Goal: Task Accomplishment & Management: Use online tool/utility

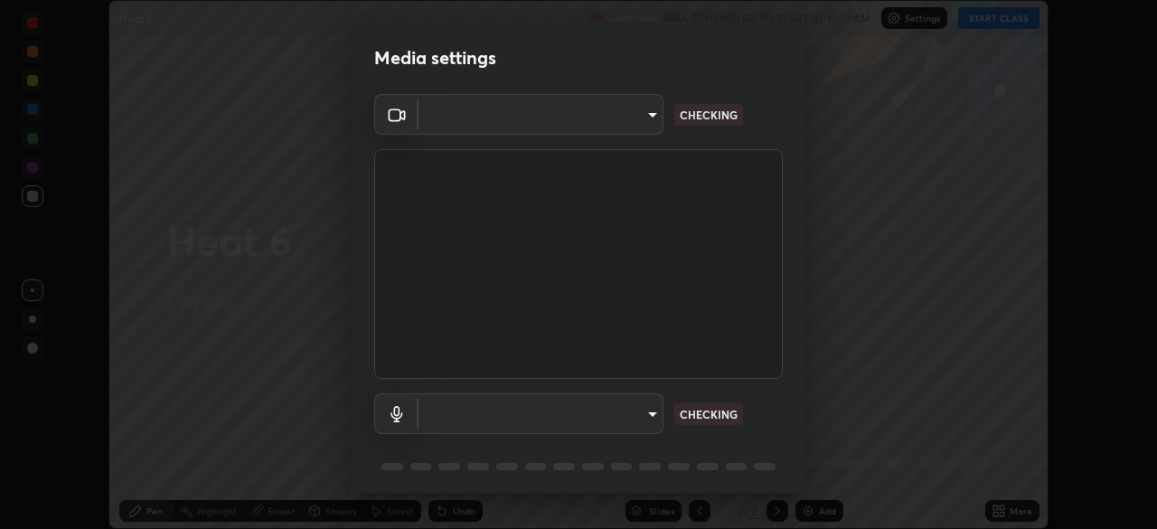
scroll to position [529, 1157]
type input "59ae73f437c8bb8ca5420a8dd2ebef79b2b756260bb3c18e7e20df107f365d95"
click at [645, 413] on body "Erase all Heat 6 Recording WAS SCHEDULED TO START AT 11:10 AM Settings START CL…" at bounding box center [578, 264] width 1157 height 529
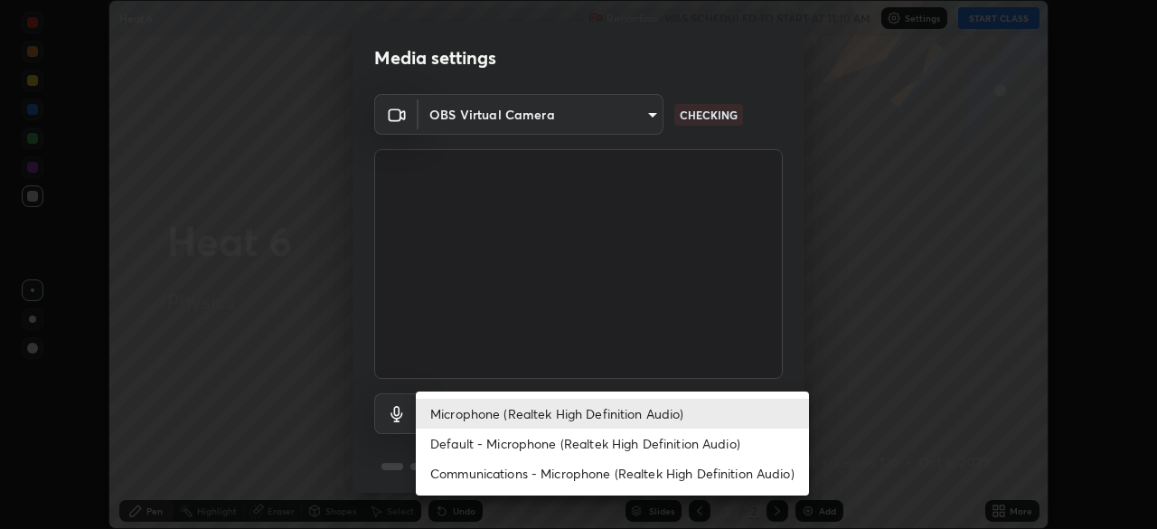
click at [686, 439] on li "Default - Microphone (Realtek High Definition Audio)" at bounding box center [612, 444] width 393 height 30
type input "default"
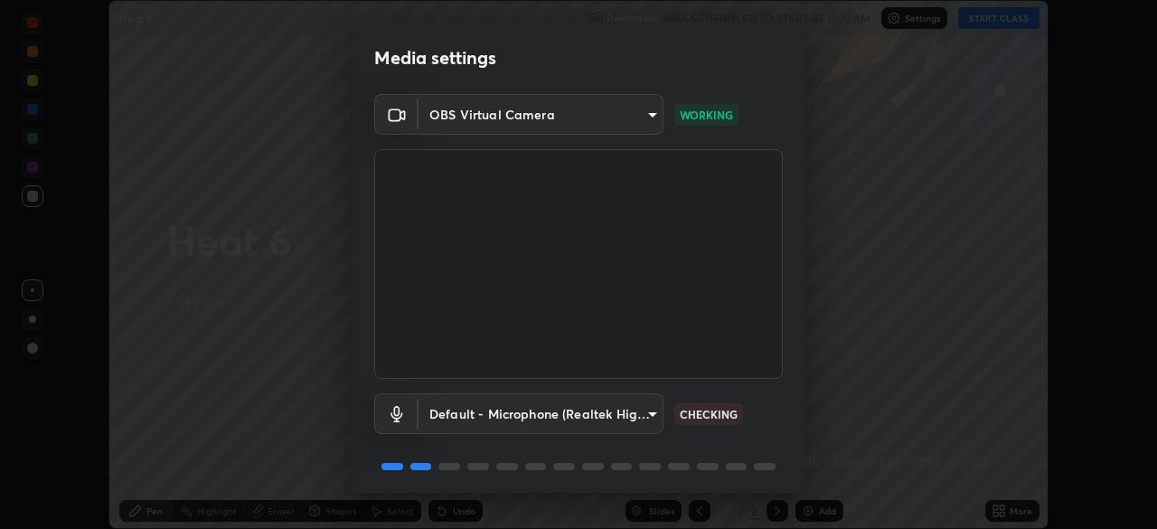
scroll to position [64, 0]
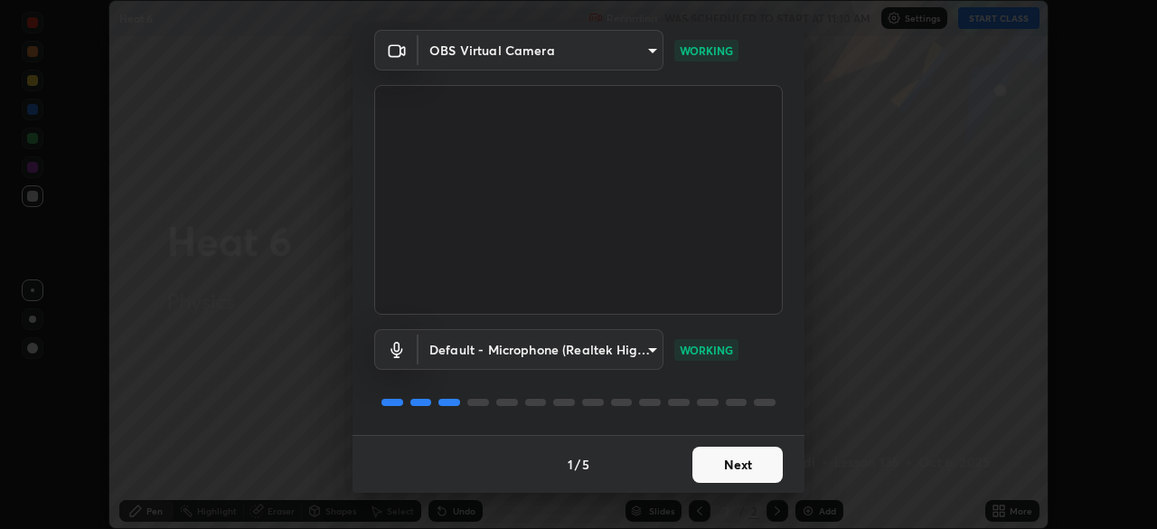
click at [724, 471] on button "Next" at bounding box center [738, 465] width 90 height 36
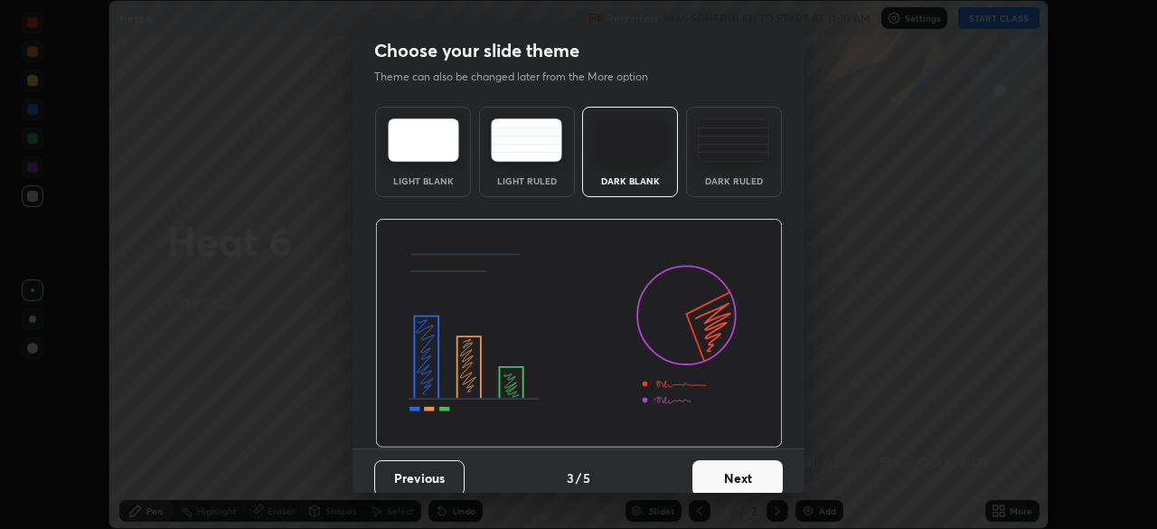
click at [723, 470] on button "Next" at bounding box center [738, 478] width 90 height 36
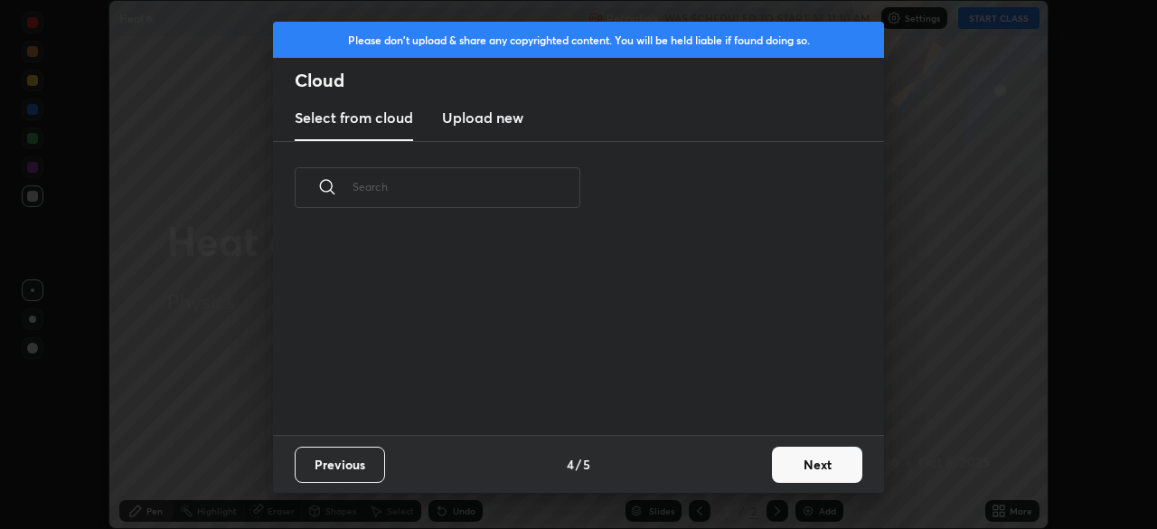
click at [722, 469] on div "Previous 4 / 5 Next" at bounding box center [578, 464] width 611 height 58
click at [808, 466] on button "Next" at bounding box center [817, 465] width 90 height 36
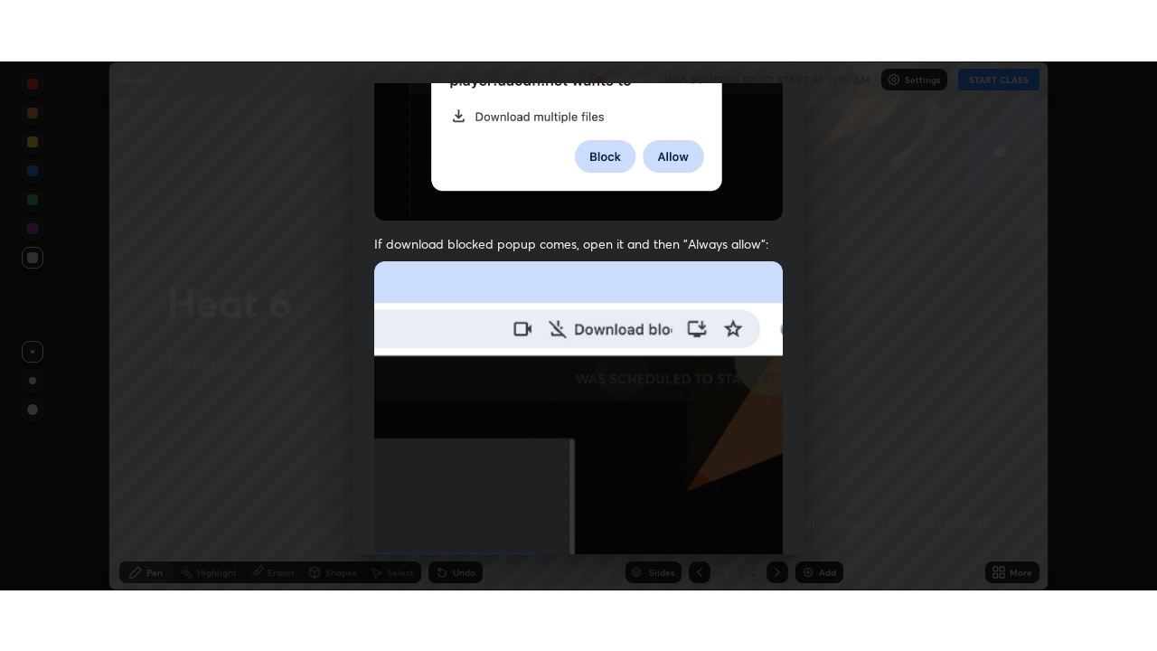
scroll to position [433, 0]
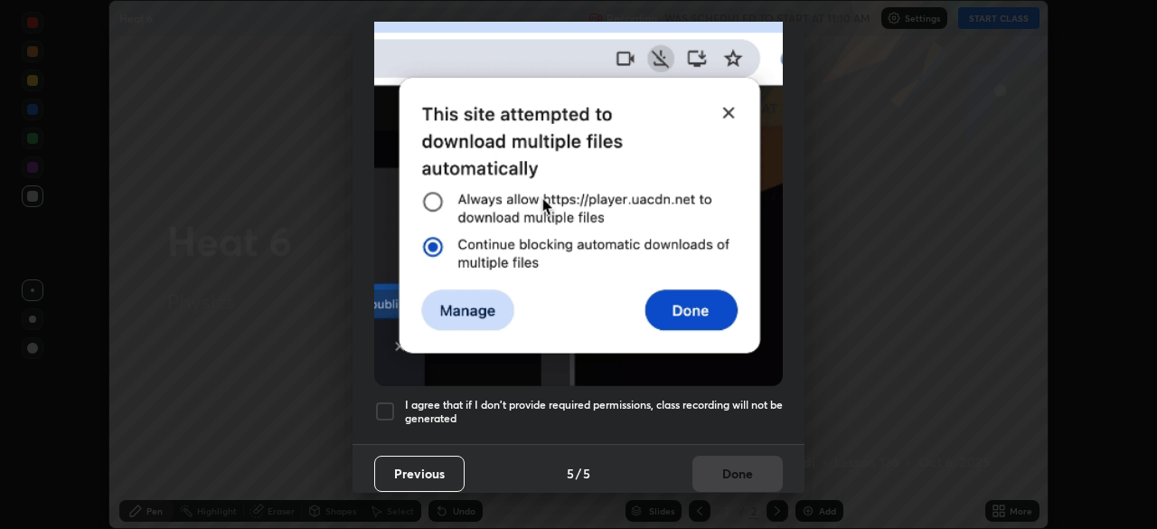
click at [390, 401] on div at bounding box center [385, 412] width 22 height 22
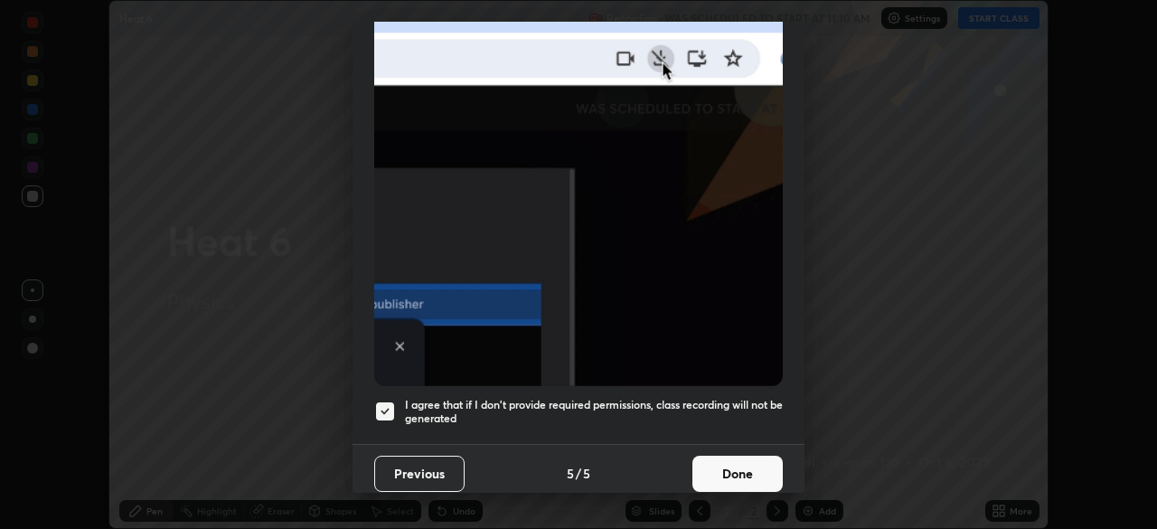
click at [719, 468] on button "Done" at bounding box center [738, 474] width 90 height 36
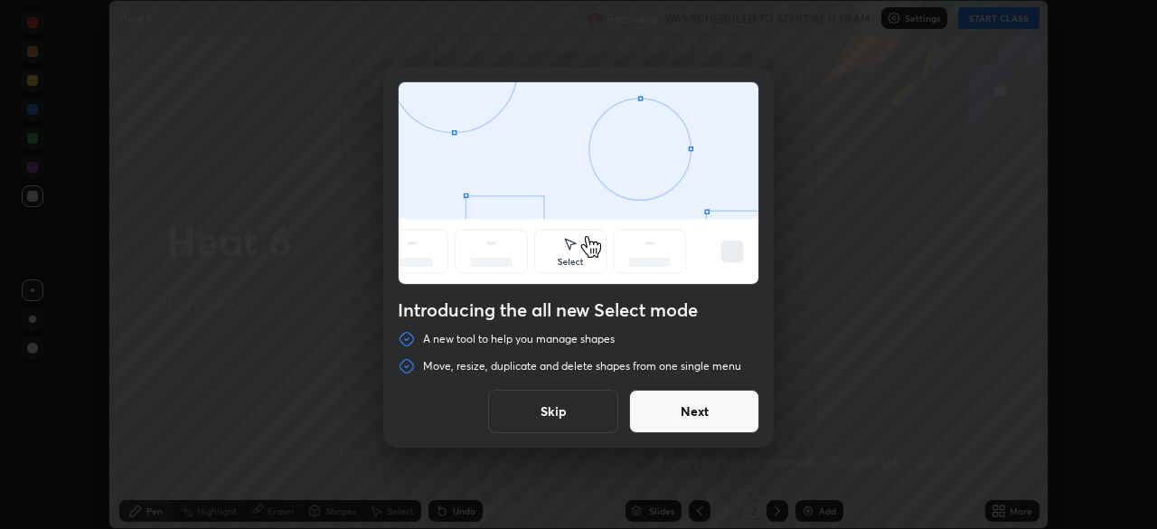
click at [576, 413] on button "Skip" at bounding box center [553, 411] width 130 height 43
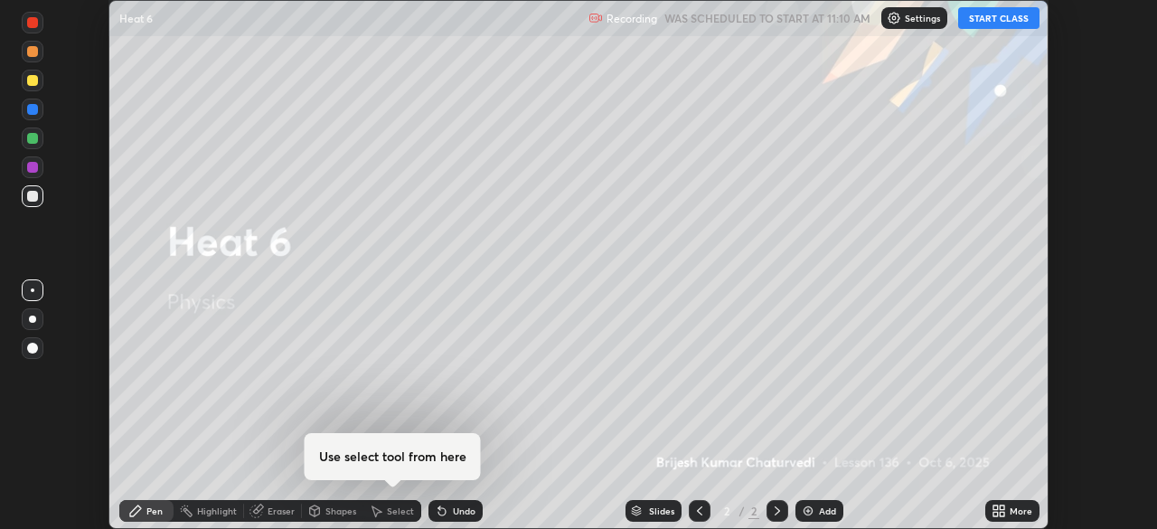
click at [1011, 15] on button "START CLASS" at bounding box center [999, 18] width 81 height 22
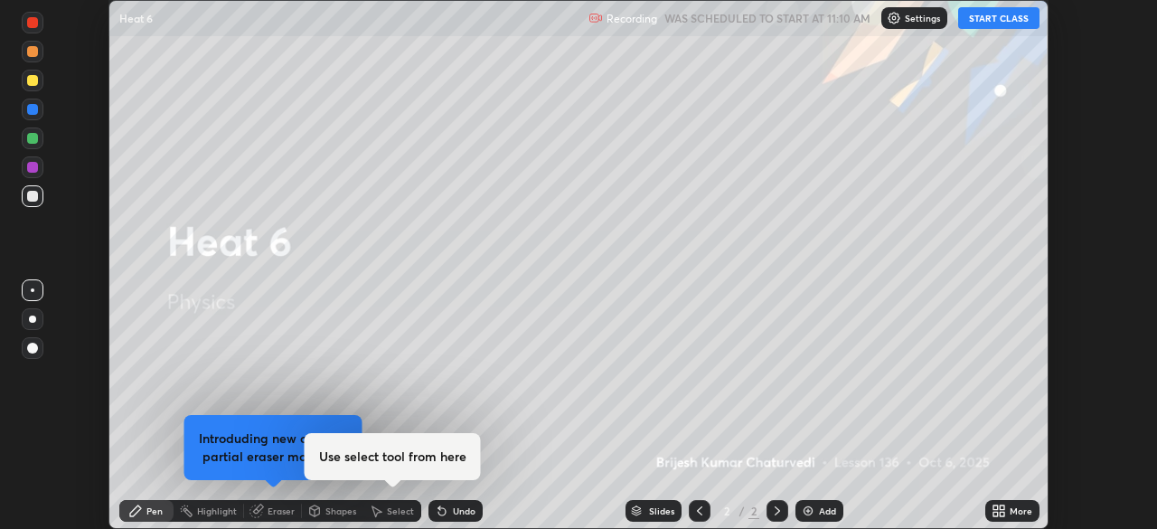
click at [996, 514] on icon at bounding box center [996, 514] width 5 height 5
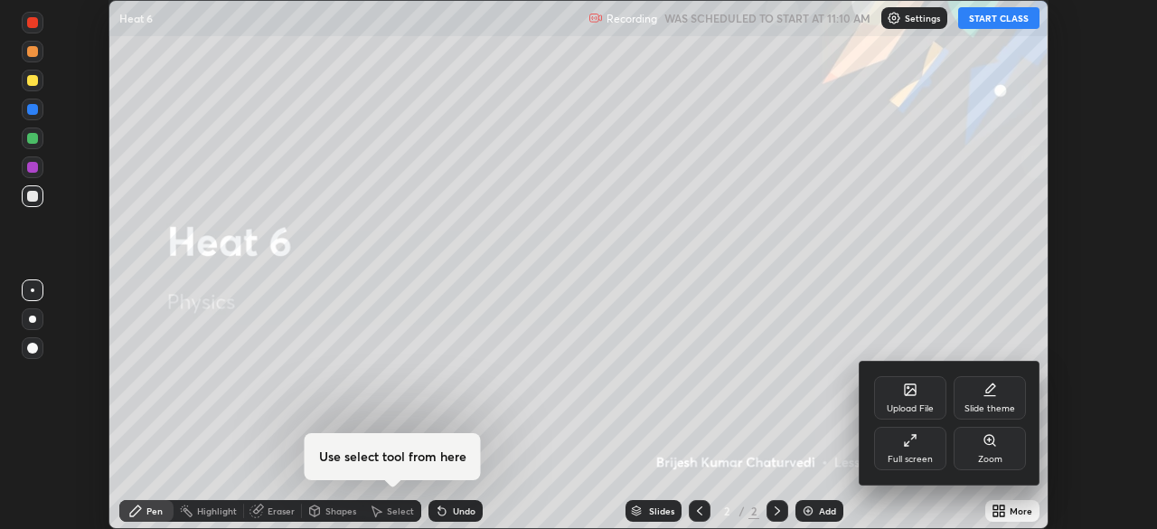
click at [907, 456] on div "Full screen" at bounding box center [910, 459] width 45 height 9
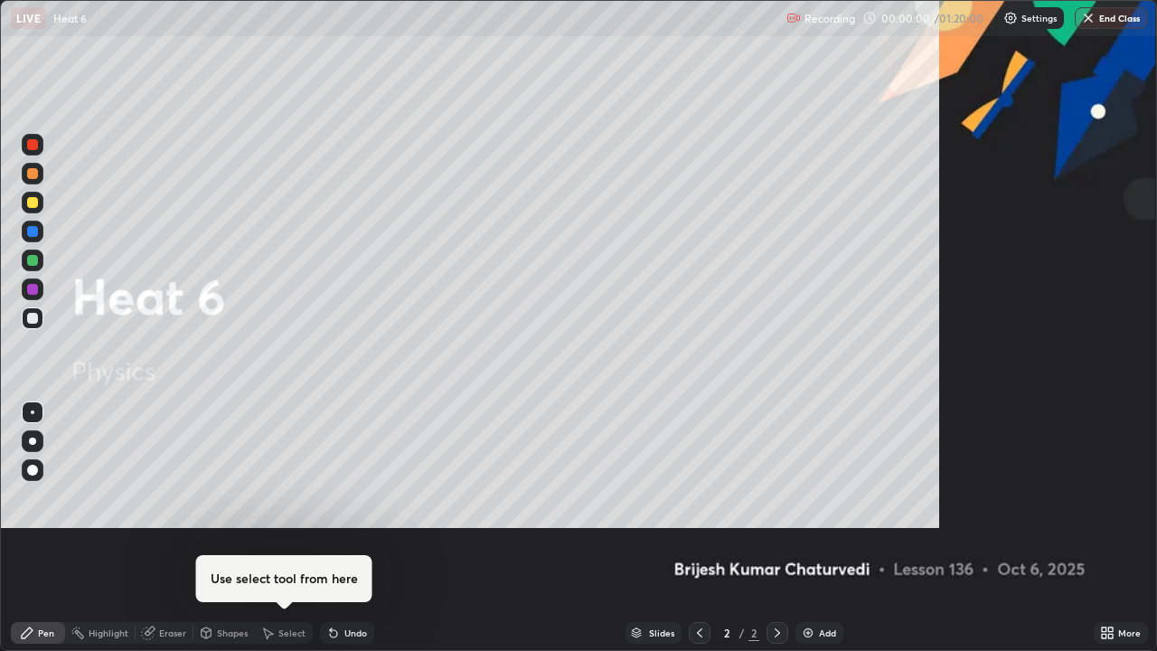
scroll to position [651, 1157]
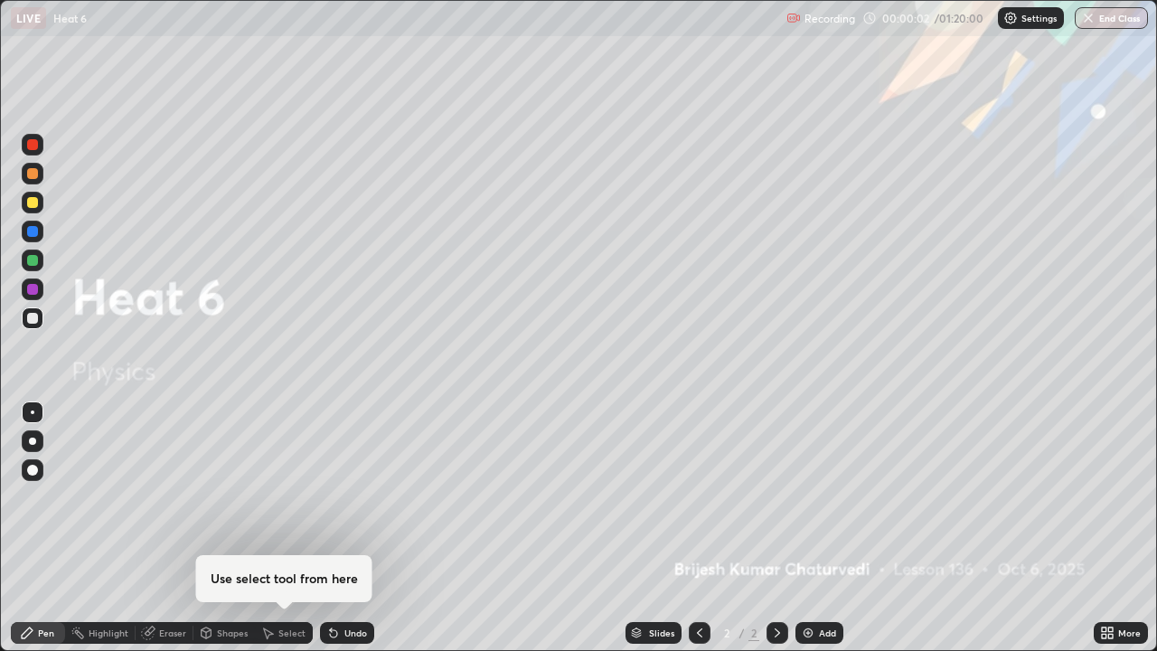
click at [809, 528] on div "Add" at bounding box center [820, 633] width 48 height 22
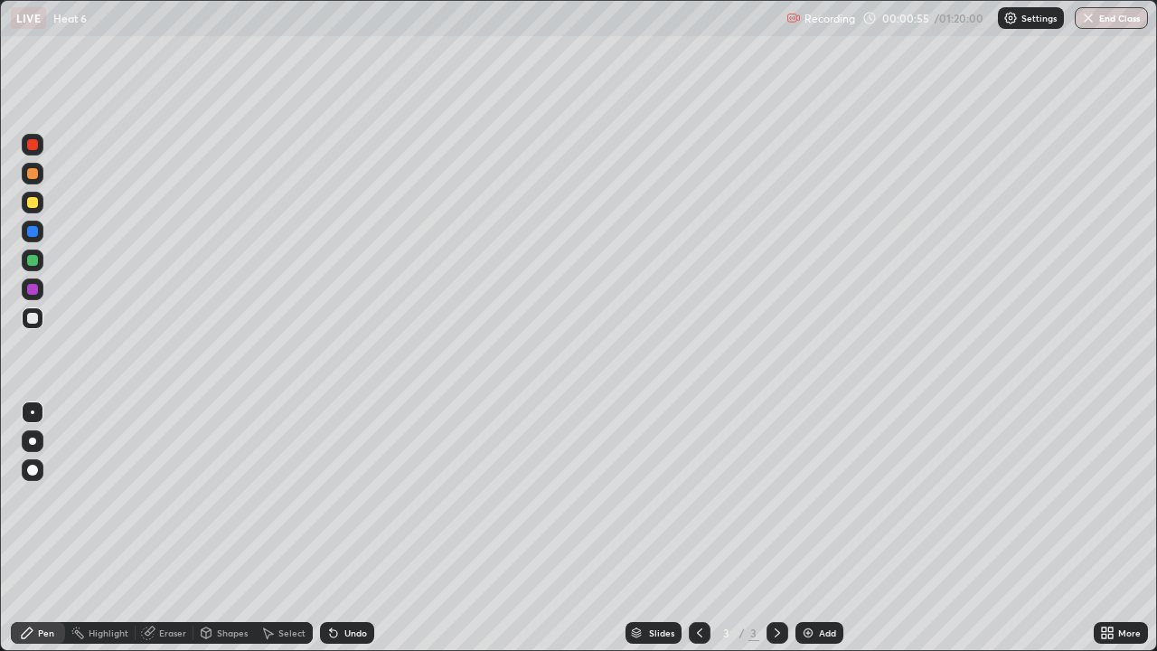
click at [34, 171] on div at bounding box center [32, 173] width 11 height 11
click at [342, 528] on div "Undo" at bounding box center [347, 633] width 54 height 22
click at [345, 528] on div "Undo" at bounding box center [356, 632] width 23 height 9
click at [345, 528] on div "Undo" at bounding box center [347, 633] width 54 height 22
click at [338, 528] on div "Undo" at bounding box center [347, 633] width 54 height 22
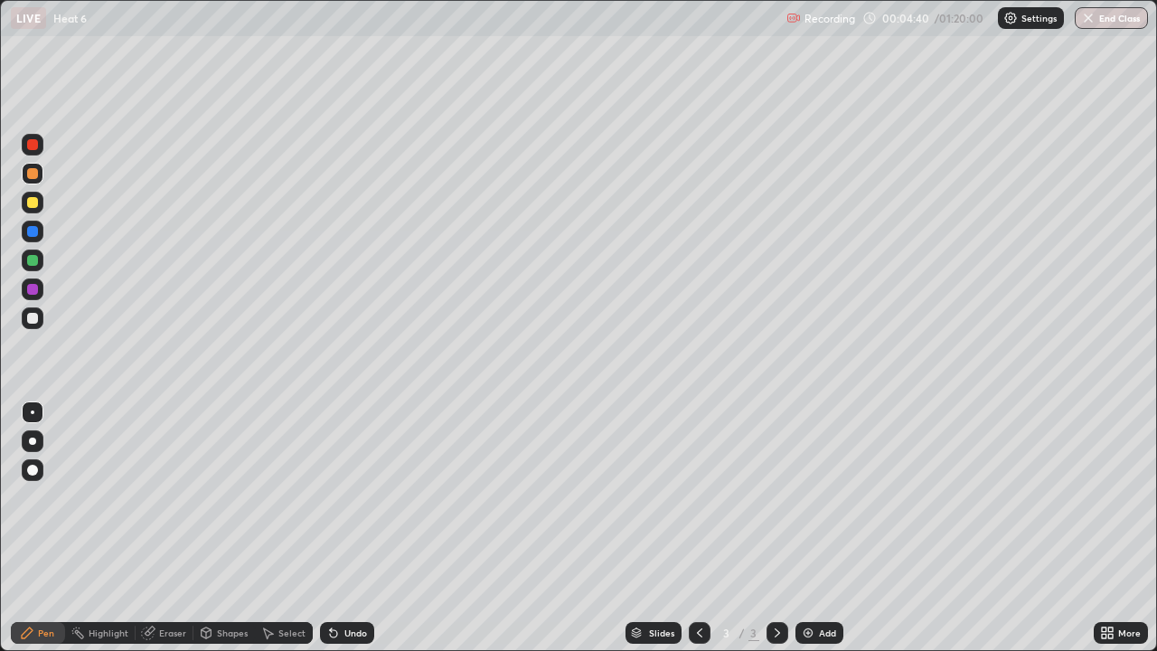
click at [332, 528] on icon at bounding box center [333, 633] width 7 height 7
click at [330, 528] on icon at bounding box center [333, 633] width 7 height 7
click at [330, 528] on icon at bounding box center [331, 629] width 2 height 2
click at [350, 528] on div "Undo" at bounding box center [356, 632] width 23 height 9
click at [775, 528] on icon at bounding box center [777, 633] width 14 height 14
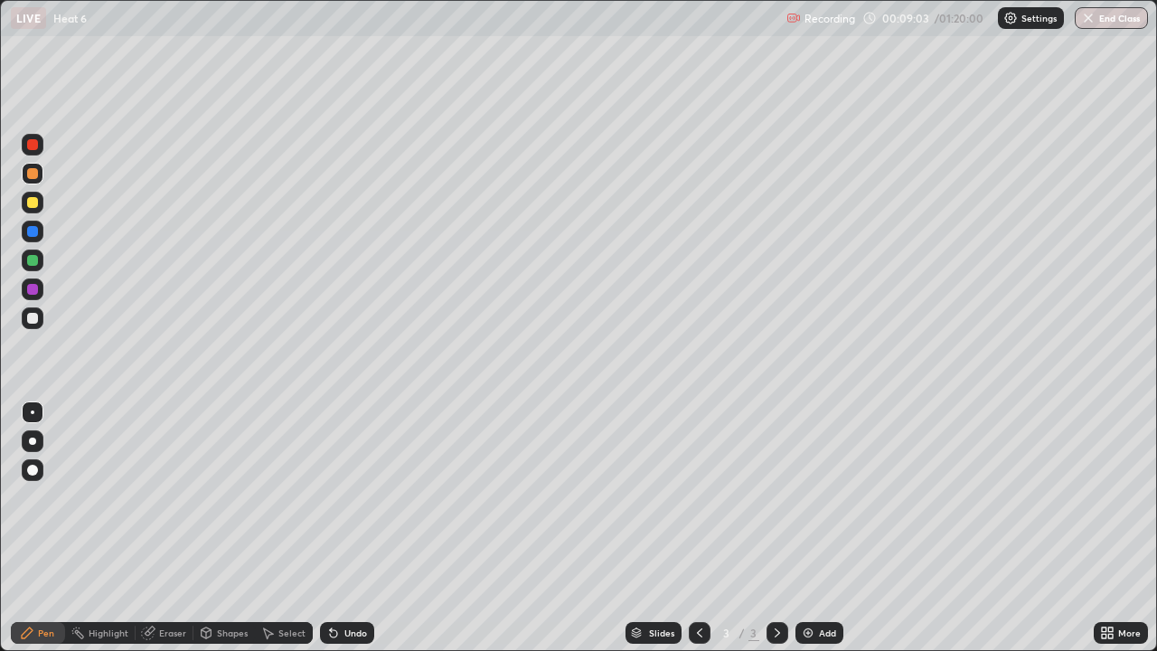
click at [808, 528] on img at bounding box center [808, 633] width 14 height 14
click at [698, 528] on icon at bounding box center [700, 633] width 14 height 14
click at [776, 528] on icon at bounding box center [777, 633] width 14 height 14
click at [808, 528] on img at bounding box center [808, 633] width 14 height 14
click at [345, 528] on div "Undo" at bounding box center [347, 633] width 54 height 22
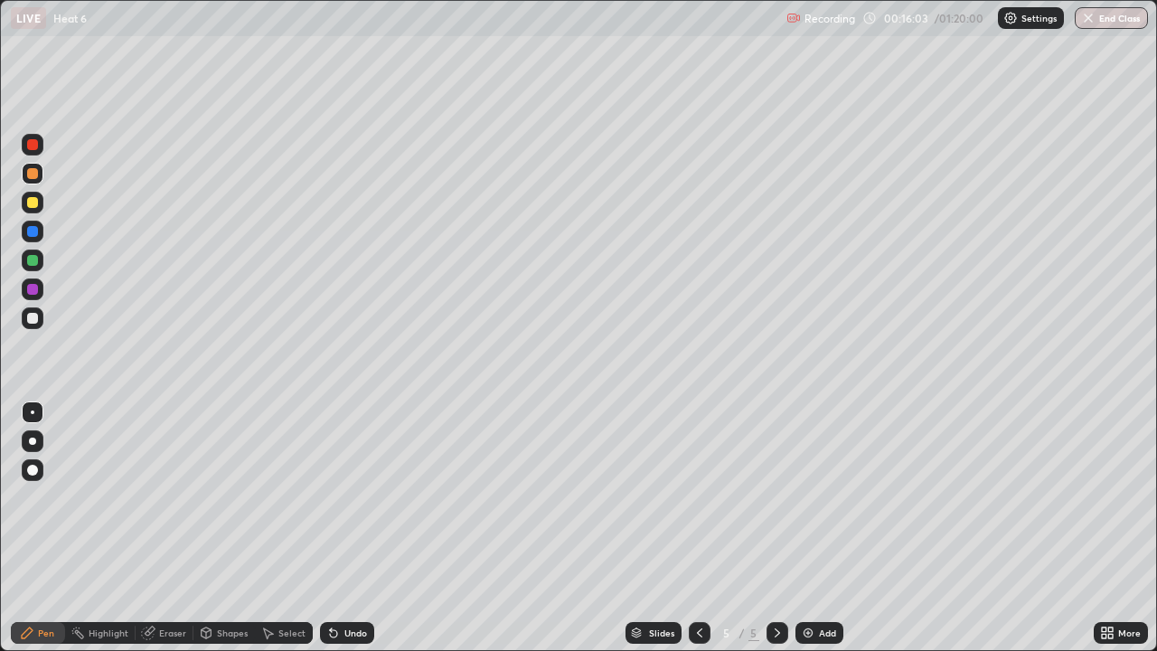
click at [345, 528] on div "Undo" at bounding box center [347, 633] width 54 height 22
click at [340, 528] on div "Undo" at bounding box center [347, 633] width 54 height 22
click at [350, 528] on div "Undo" at bounding box center [356, 632] width 23 height 9
click at [697, 528] on icon at bounding box center [700, 633] width 14 height 14
click at [690, 528] on div at bounding box center [700, 633] width 22 height 22
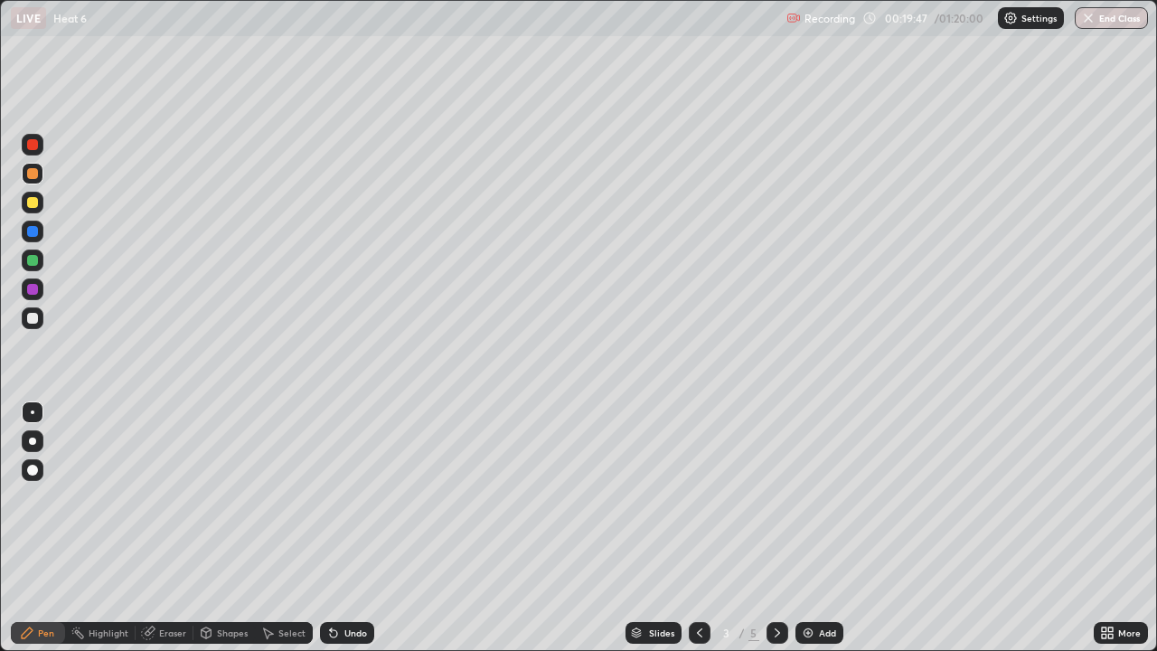
click at [776, 528] on icon at bounding box center [777, 633] width 14 height 14
click at [777, 528] on icon at bounding box center [777, 632] width 5 height 9
click at [811, 528] on img at bounding box center [808, 633] width 14 height 14
click at [350, 528] on div "Undo" at bounding box center [356, 632] width 23 height 9
click at [339, 528] on div "Undo" at bounding box center [347, 633] width 54 height 22
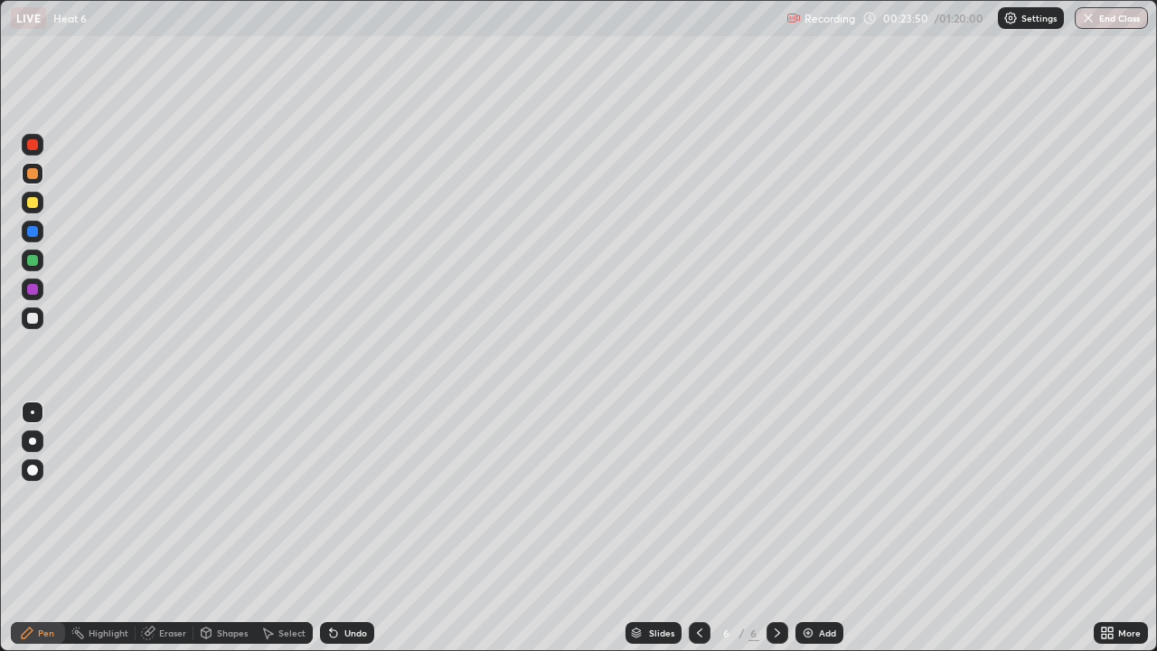
click at [345, 528] on div "Undo" at bounding box center [356, 632] width 23 height 9
click at [778, 528] on icon at bounding box center [777, 633] width 14 height 14
click at [808, 528] on img at bounding box center [808, 633] width 14 height 14
click at [349, 528] on div "Undo" at bounding box center [356, 632] width 23 height 9
click at [344, 528] on div "Undo" at bounding box center [347, 633] width 54 height 22
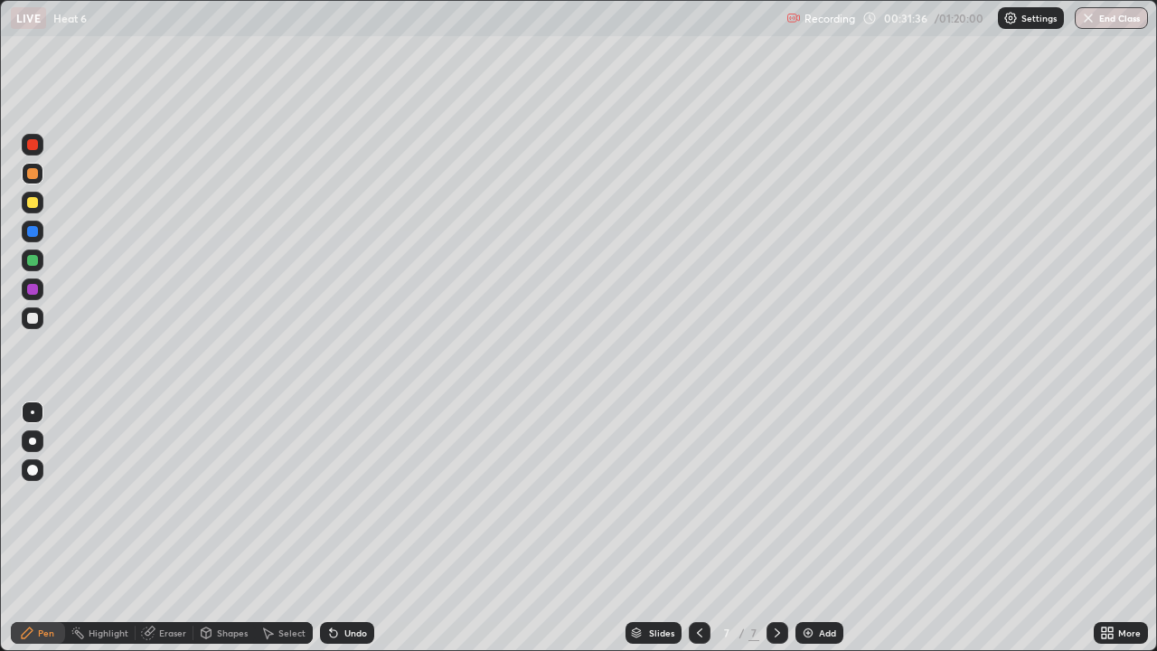
click at [337, 528] on div "Undo" at bounding box center [347, 633] width 54 height 22
click at [804, 528] on img at bounding box center [808, 633] width 14 height 14
click at [339, 528] on div "Undo" at bounding box center [347, 633] width 54 height 22
click at [340, 528] on div "Undo" at bounding box center [347, 633] width 54 height 22
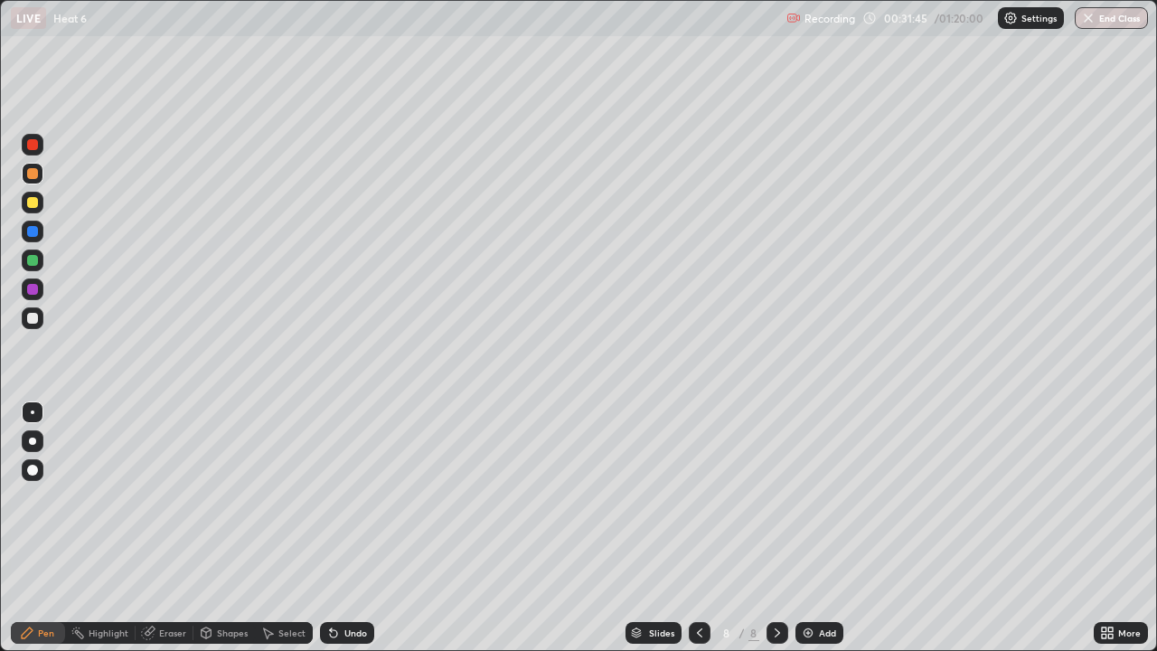
click at [339, 528] on div "Undo" at bounding box center [347, 633] width 54 height 22
click at [166, 528] on div "Eraser" at bounding box center [172, 632] width 27 height 9
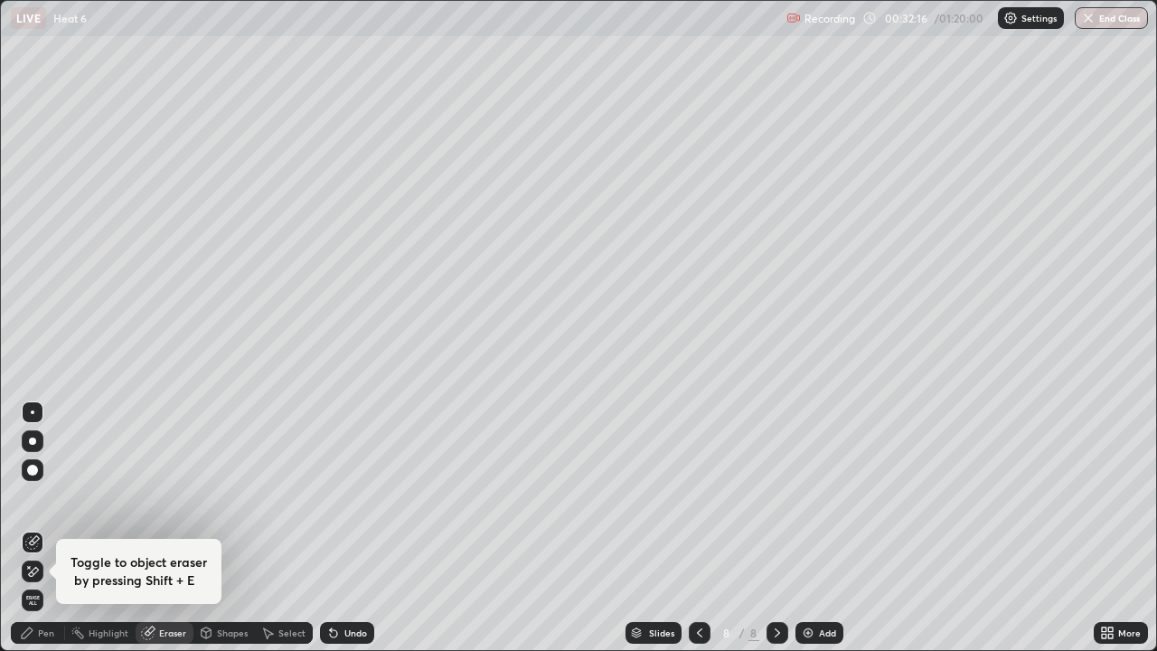
click at [49, 528] on div "Pen" at bounding box center [46, 632] width 16 height 9
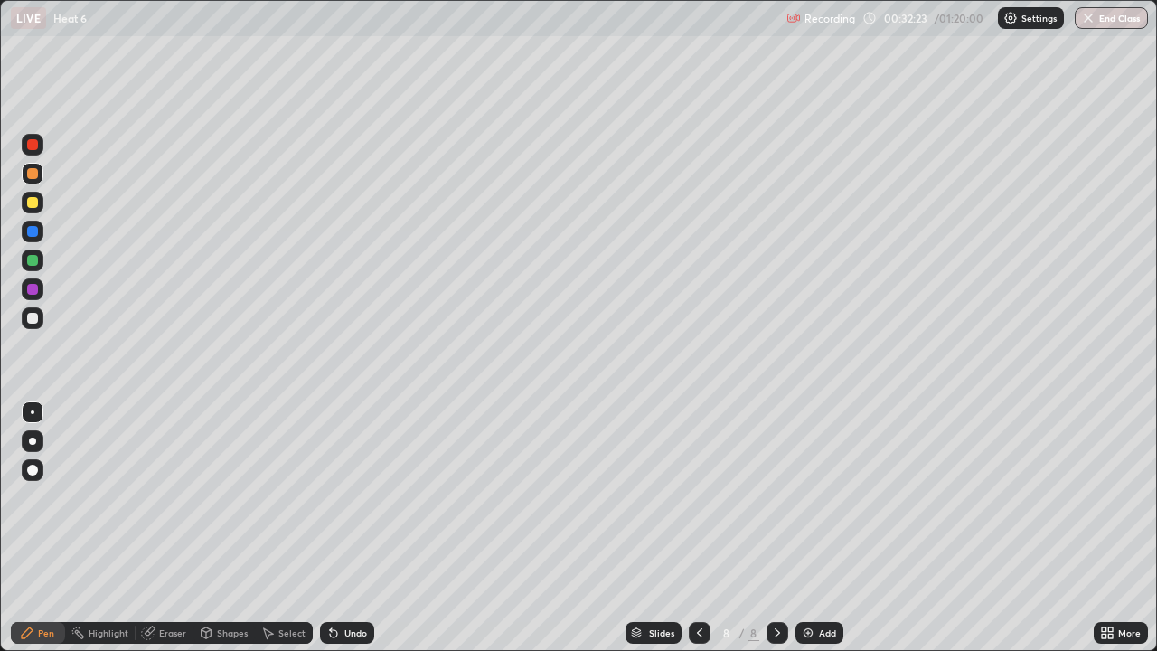
click at [697, 528] on icon at bounding box center [700, 633] width 14 height 14
click at [698, 528] on icon at bounding box center [700, 633] width 14 height 14
click at [777, 528] on icon at bounding box center [777, 632] width 5 height 9
click at [776, 528] on icon at bounding box center [777, 633] width 14 height 14
click at [695, 528] on icon at bounding box center [700, 633] width 14 height 14
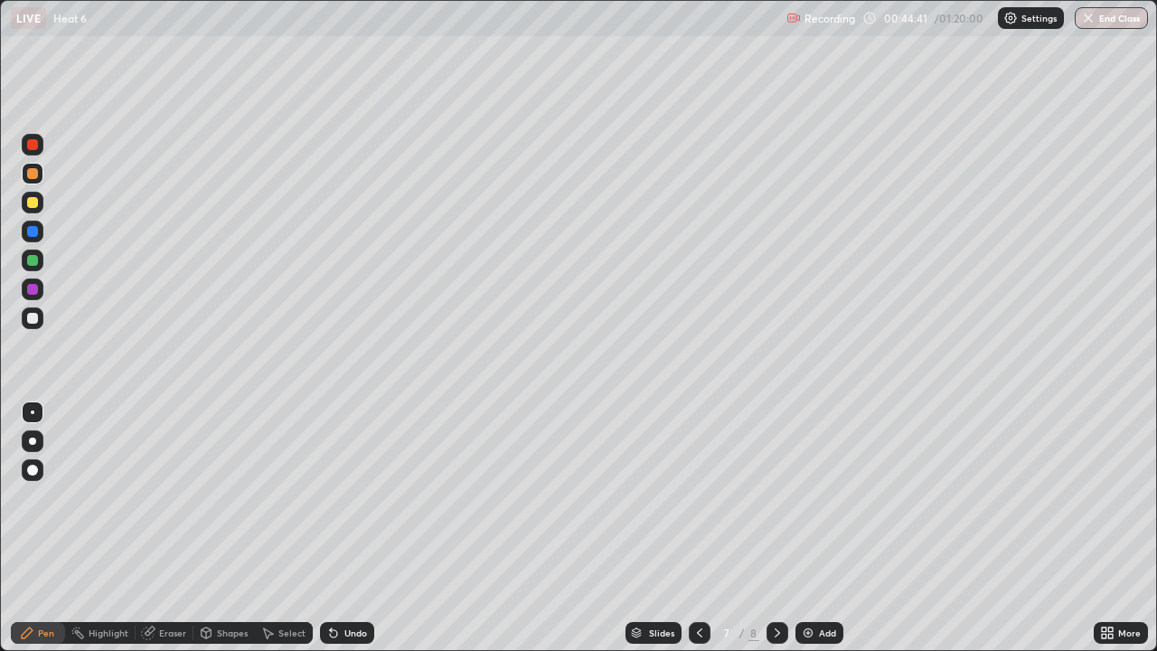
click at [776, 528] on icon at bounding box center [777, 633] width 14 height 14
click at [31, 316] on div at bounding box center [32, 318] width 11 height 11
click at [349, 528] on div "Undo" at bounding box center [347, 633] width 54 height 22
click at [346, 528] on div "Undo" at bounding box center [356, 632] width 23 height 9
click at [782, 528] on icon at bounding box center [777, 633] width 14 height 14
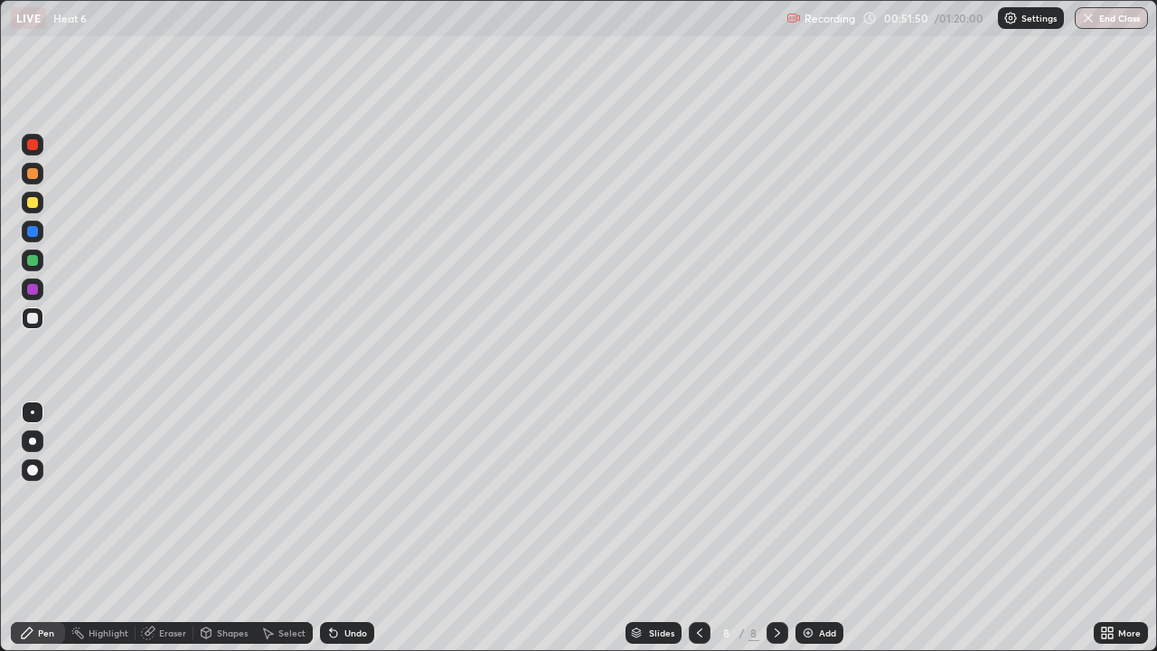
click at [813, 528] on img at bounding box center [808, 633] width 14 height 14
click at [351, 528] on div "Undo" at bounding box center [356, 632] width 23 height 9
click at [345, 528] on div "Undo" at bounding box center [356, 632] width 23 height 9
click at [811, 528] on img at bounding box center [808, 633] width 14 height 14
click at [360, 528] on div "Undo" at bounding box center [356, 632] width 23 height 9
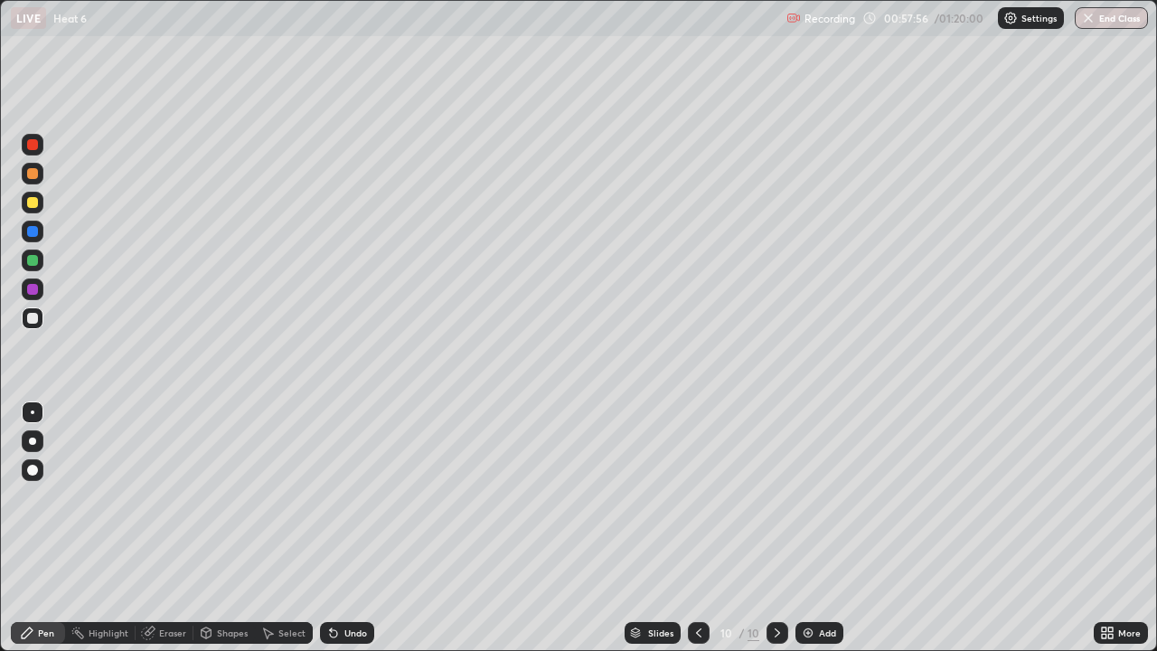
click at [351, 528] on div "Undo" at bounding box center [347, 633] width 54 height 22
click at [775, 528] on icon at bounding box center [777, 633] width 14 height 14
click at [0, 528] on div "Setting up your live class" at bounding box center [578, 325] width 1157 height 651
click at [807, 528] on img at bounding box center [808, 633] width 14 height 14
click at [351, 528] on div "Undo" at bounding box center [356, 632] width 23 height 9
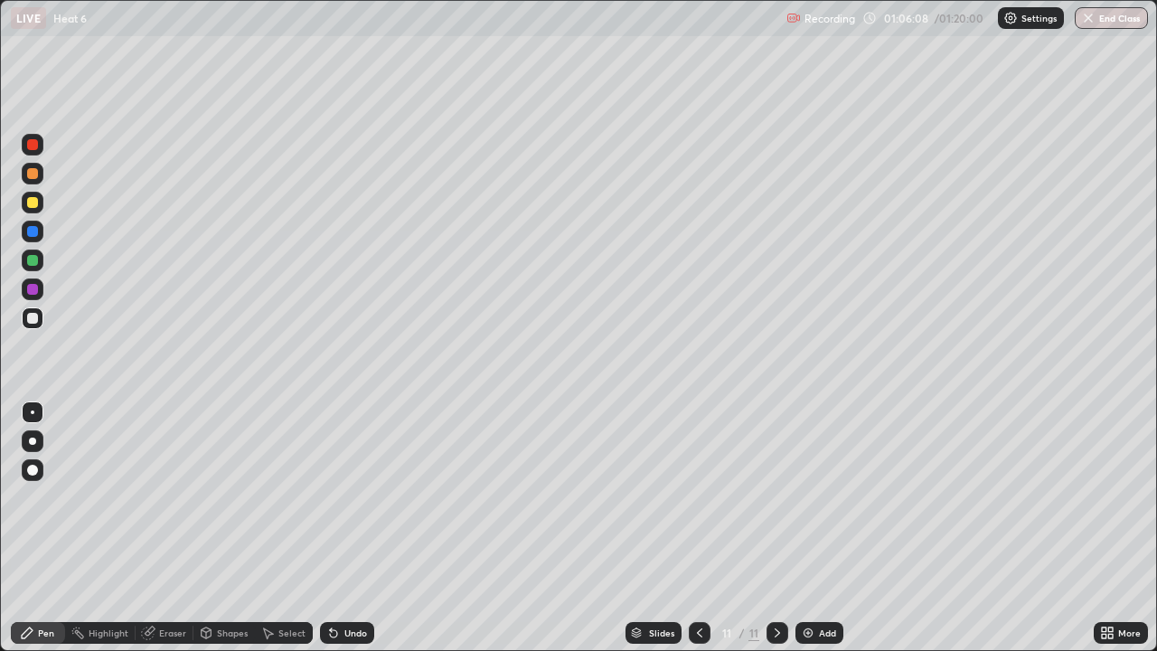
click at [346, 528] on div "Undo" at bounding box center [347, 633] width 54 height 22
click at [345, 528] on div "Undo" at bounding box center [356, 632] width 23 height 9
click at [345, 528] on div "Undo" at bounding box center [347, 633] width 54 height 22
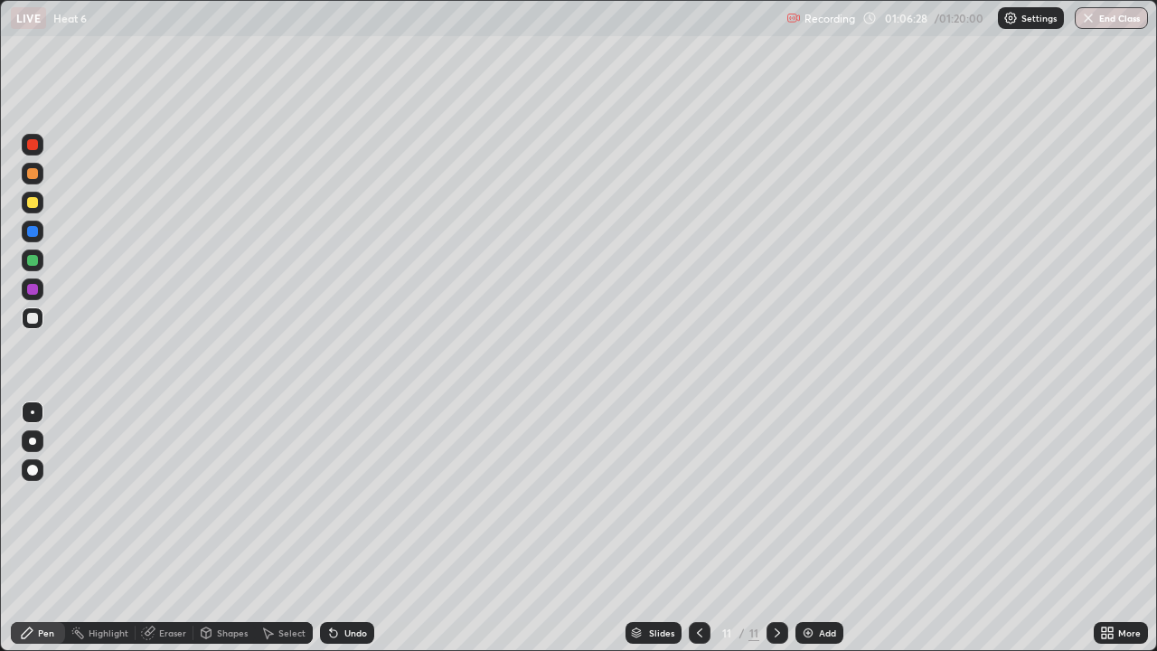
click at [345, 528] on div "Undo" at bounding box center [356, 632] width 23 height 9
click at [352, 528] on div "Undo" at bounding box center [356, 632] width 23 height 9
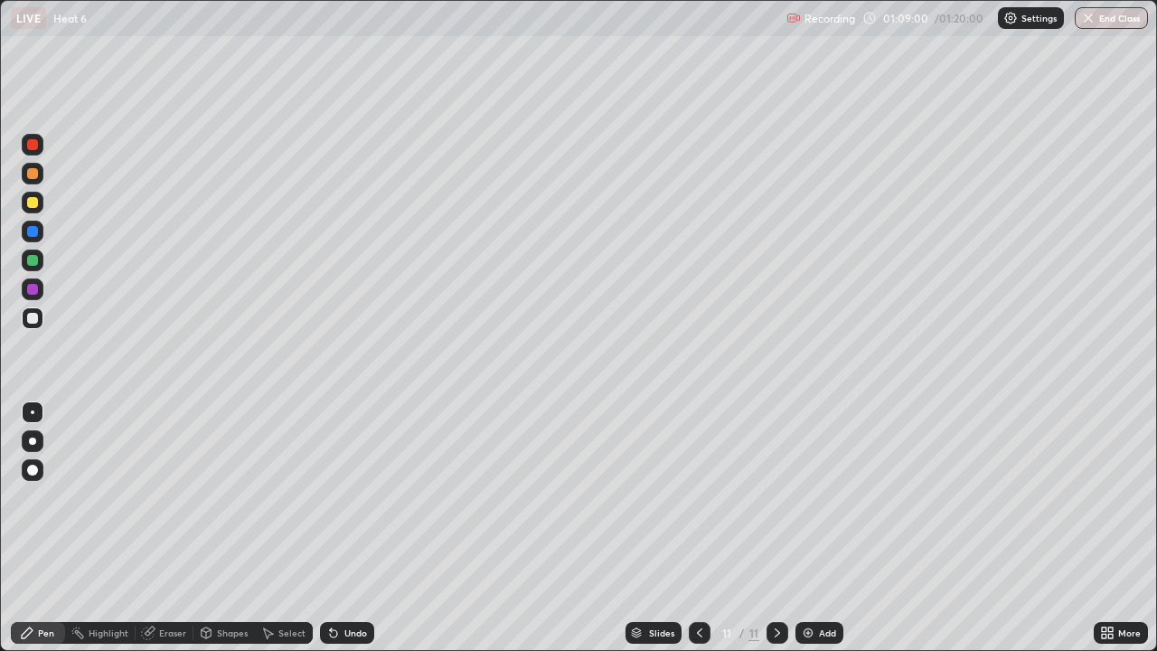
click at [348, 528] on div "Undo" at bounding box center [347, 633] width 54 height 22
click at [345, 528] on div "Undo" at bounding box center [356, 632] width 23 height 9
click at [338, 528] on div "Undo" at bounding box center [347, 633] width 54 height 22
click at [345, 528] on div "Undo" at bounding box center [356, 632] width 23 height 9
click at [340, 528] on div "Undo" at bounding box center [347, 633] width 54 height 22
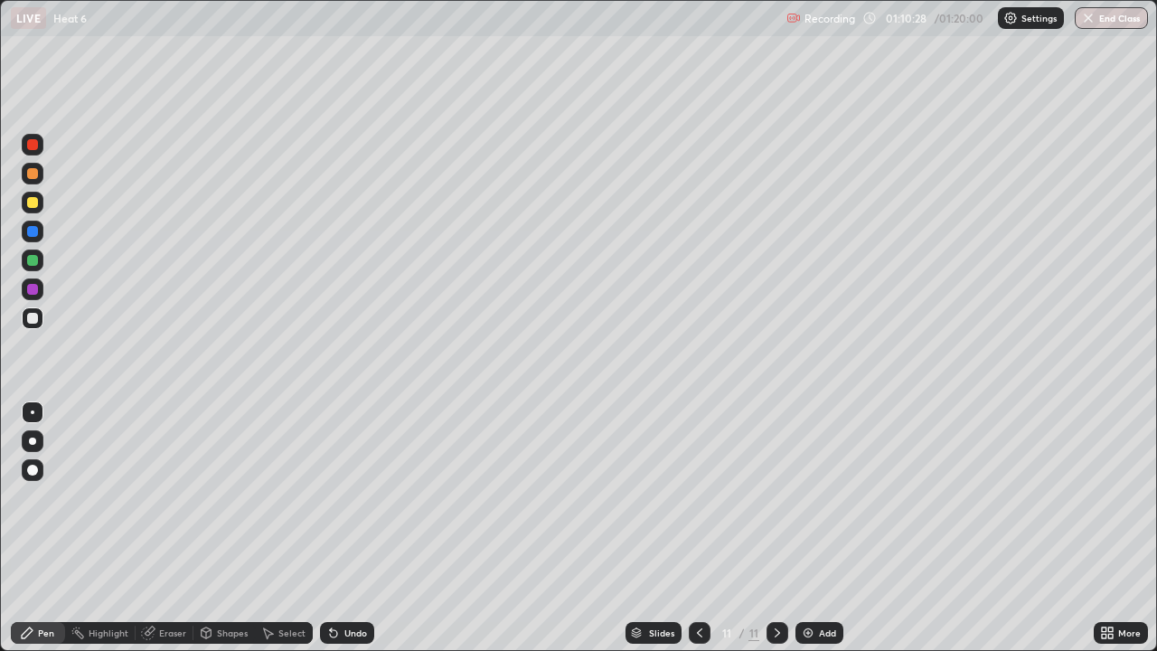
click at [346, 528] on div "Undo" at bounding box center [356, 632] width 23 height 9
click at [353, 528] on div "Undo" at bounding box center [356, 632] width 23 height 9
click at [809, 528] on img at bounding box center [808, 633] width 14 height 14
click at [697, 528] on icon at bounding box center [700, 633] width 14 height 14
click at [776, 528] on icon at bounding box center [777, 633] width 14 height 14
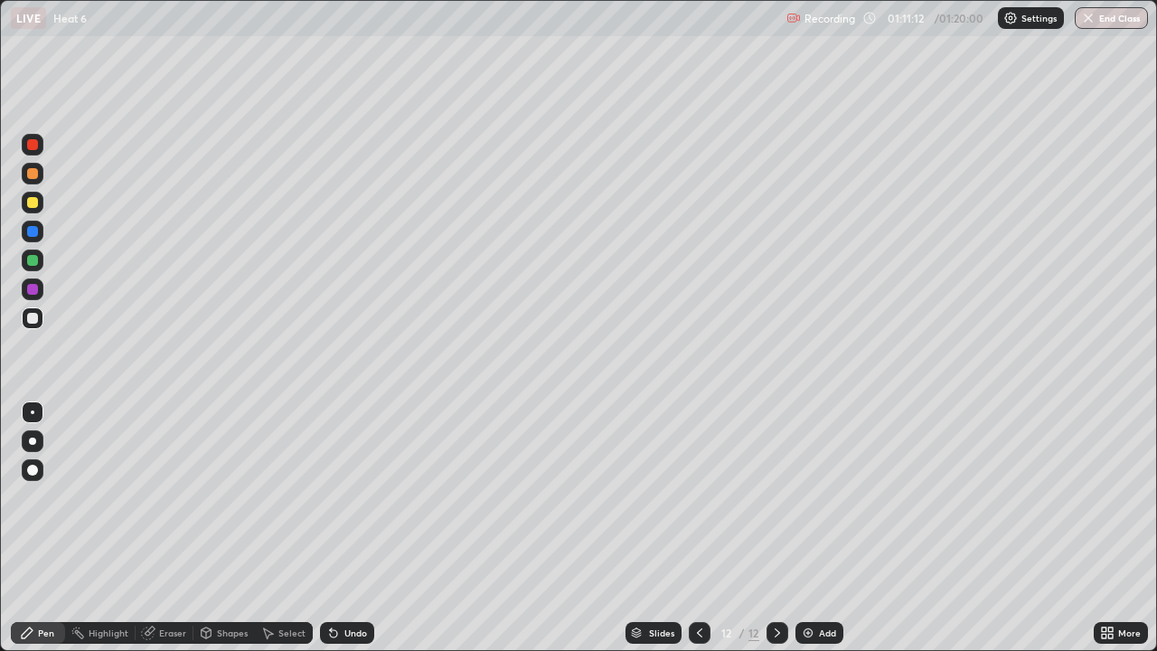
click at [348, 528] on div "Undo" at bounding box center [356, 632] width 23 height 9
click at [698, 528] on icon at bounding box center [700, 633] width 14 height 14
click at [775, 528] on icon at bounding box center [777, 633] width 14 height 14
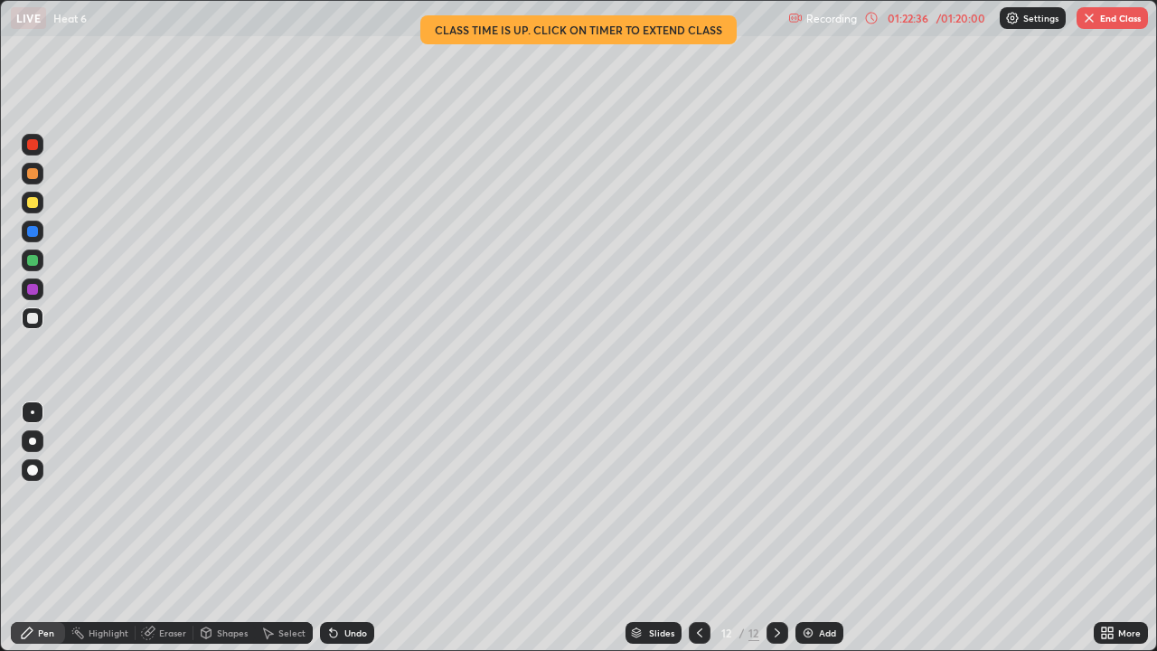
click at [1113, 23] on button "End Class" at bounding box center [1112, 18] width 71 height 22
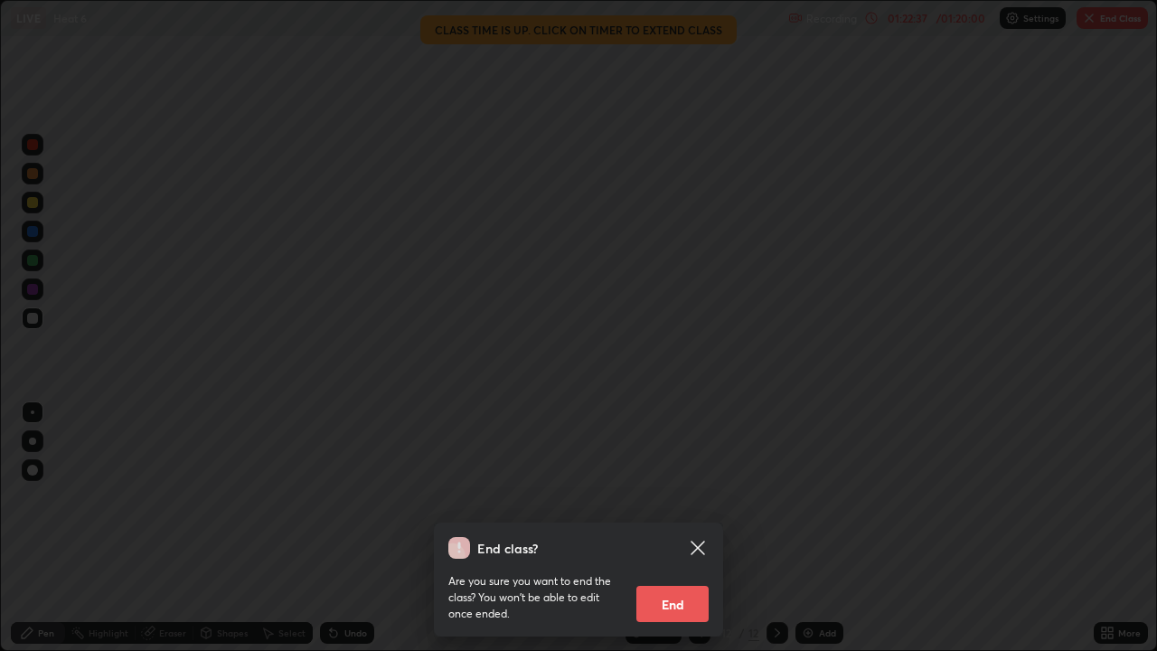
click at [677, 528] on button "End" at bounding box center [673, 604] width 72 height 36
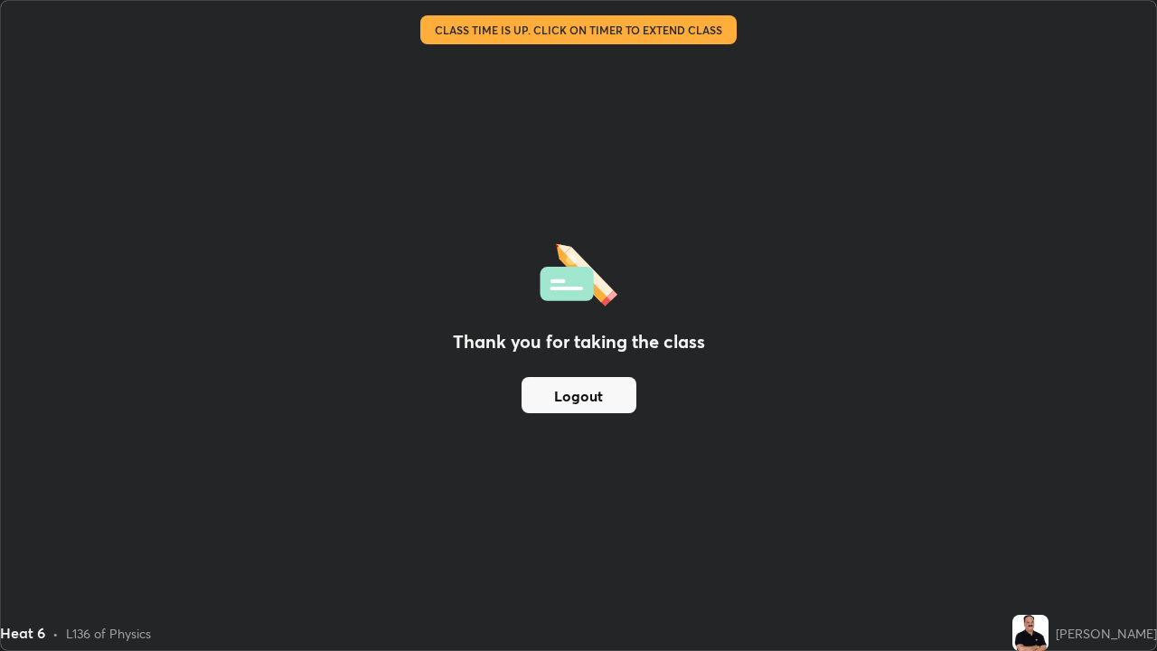
click at [610, 395] on button "Logout" at bounding box center [579, 395] width 115 height 36
click at [618, 394] on button "Logout" at bounding box center [579, 395] width 115 height 36
